Goal: Contribute content

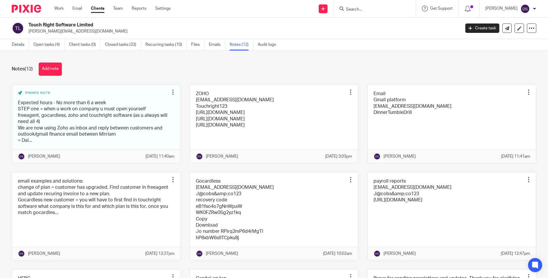
click at [374, 8] on input "Search" at bounding box center [371, 9] width 53 height 5
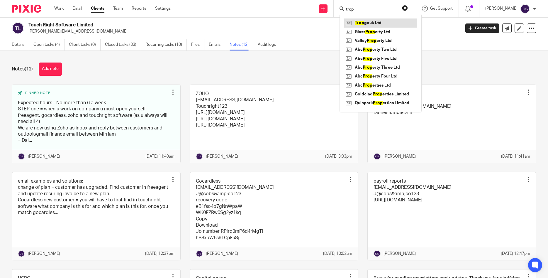
type input "trop"
click at [381, 25] on link at bounding box center [380, 22] width 73 height 9
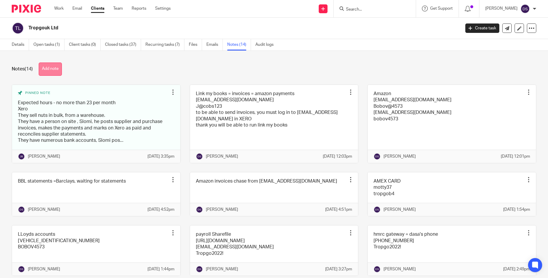
click at [47, 70] on button "Add note" at bounding box center [50, 68] width 23 height 13
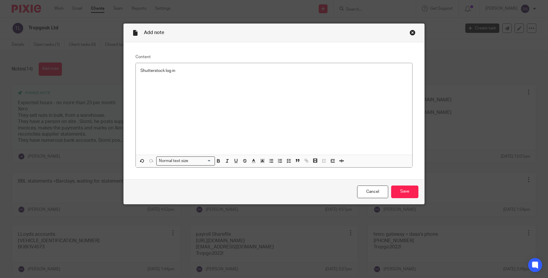
click at [146, 81] on div "Shutterstock log in" at bounding box center [274, 108] width 277 height 91
click at [409, 190] on input "Save" at bounding box center [404, 191] width 27 height 13
